Goal: Task Accomplishment & Management: Use online tool/utility

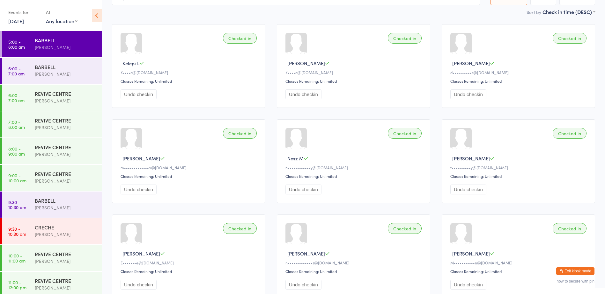
scroll to position [4, 0]
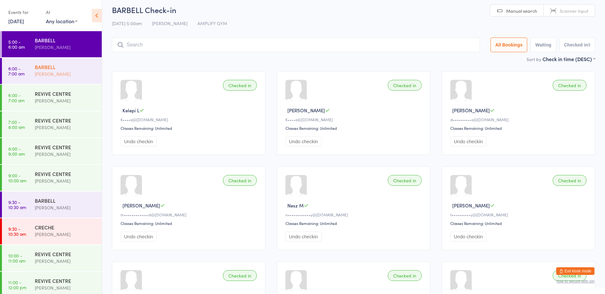
click at [50, 71] on div "[PERSON_NAME]" at bounding box center [66, 73] width 62 height 7
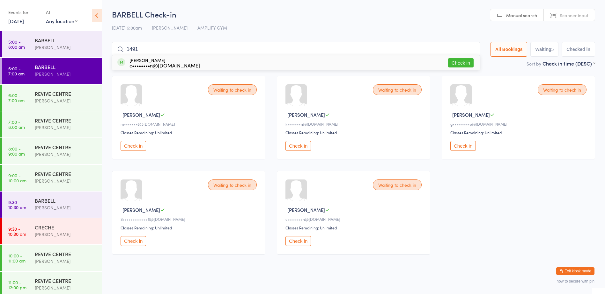
type input "1491"
click at [468, 61] on button "Check in" at bounding box center [460, 62] width 25 height 9
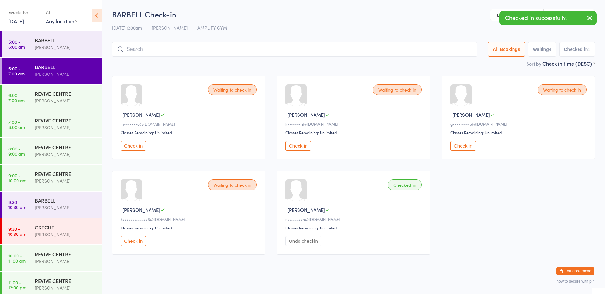
click at [35, 66] on div "BARBELL" at bounding box center [66, 66] width 62 height 7
click at [330, 49] on input "search" at bounding box center [294, 49] width 365 height 15
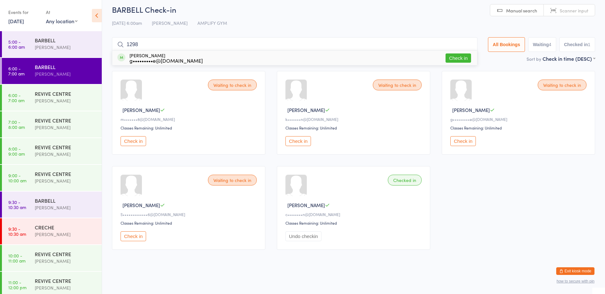
type input "1298"
click at [449, 61] on button "Check in" at bounding box center [457, 58] width 25 height 9
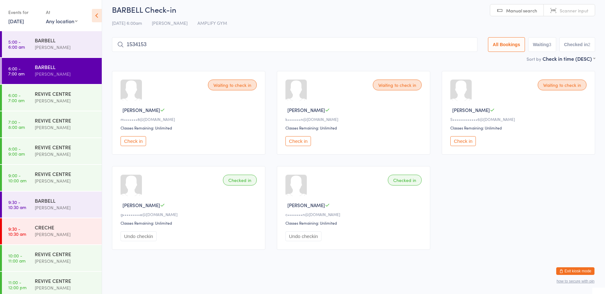
type input "15341534"
drag, startPoint x: 201, startPoint y: 47, endPoint x: 112, endPoint y: 49, distance: 88.9
click at [112, 49] on input "15341534" at bounding box center [294, 44] width 365 height 15
click at [79, 71] on div "[PERSON_NAME]" at bounding box center [66, 73] width 62 height 7
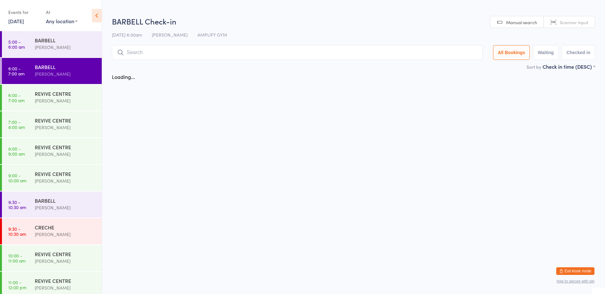
scroll to position [0, 0]
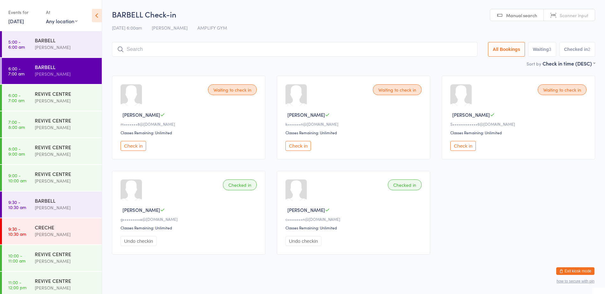
click at [182, 51] on input "search" at bounding box center [294, 49] width 365 height 15
drag, startPoint x: 294, startPoint y: 125, endPoint x: 324, endPoint y: 125, distance: 30.0
click at [324, 125] on div "k•••••••n@[DOMAIN_NAME]" at bounding box center [354, 123] width 138 height 5
click at [46, 58] on div "[PERSON_NAME]" at bounding box center [68, 70] width 67 height 25
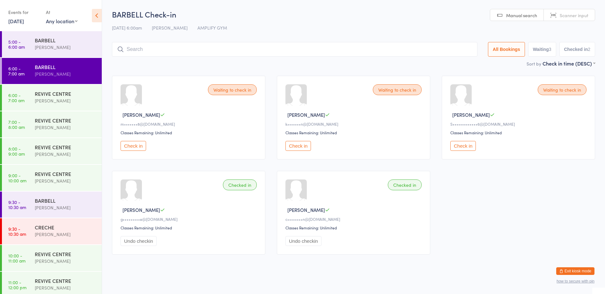
click at [59, 66] on div "BARBELL" at bounding box center [66, 66] width 62 height 7
click at [139, 142] on button "Check in" at bounding box center [132, 146] width 25 height 10
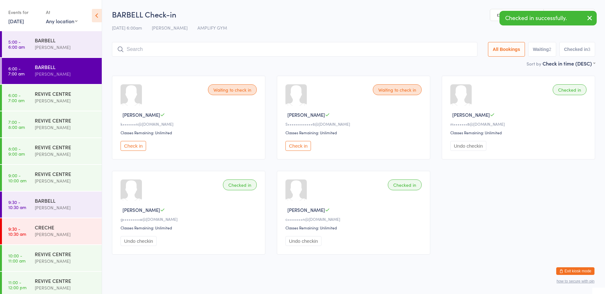
click at [13, 69] on time "6:00 - 7:00 am" at bounding box center [16, 71] width 16 height 10
click at [77, 74] on div "[PERSON_NAME]" at bounding box center [66, 73] width 62 height 7
click at [58, 74] on div "[PERSON_NAME]" at bounding box center [66, 73] width 62 height 7
click at [70, 74] on div "[PERSON_NAME]" at bounding box center [66, 73] width 62 height 7
click at [258, 50] on input "search" at bounding box center [294, 49] width 365 height 15
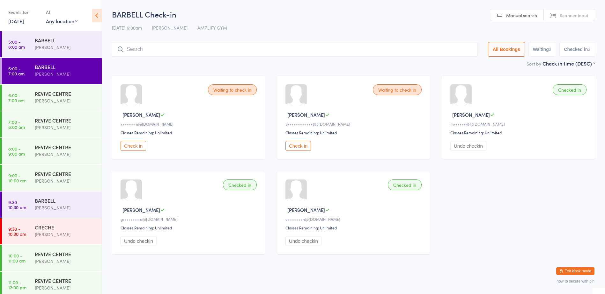
scroll to position [5, 0]
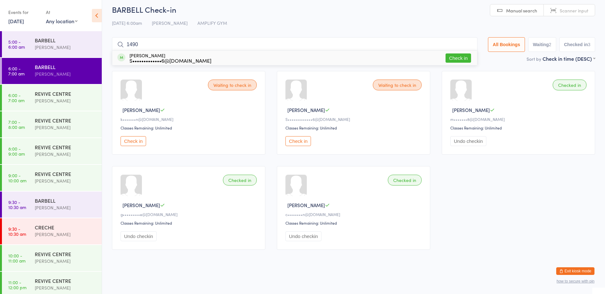
type input "1490"
click at [457, 60] on button "Check in" at bounding box center [457, 58] width 25 height 9
